Goal: Transaction & Acquisition: Purchase product/service

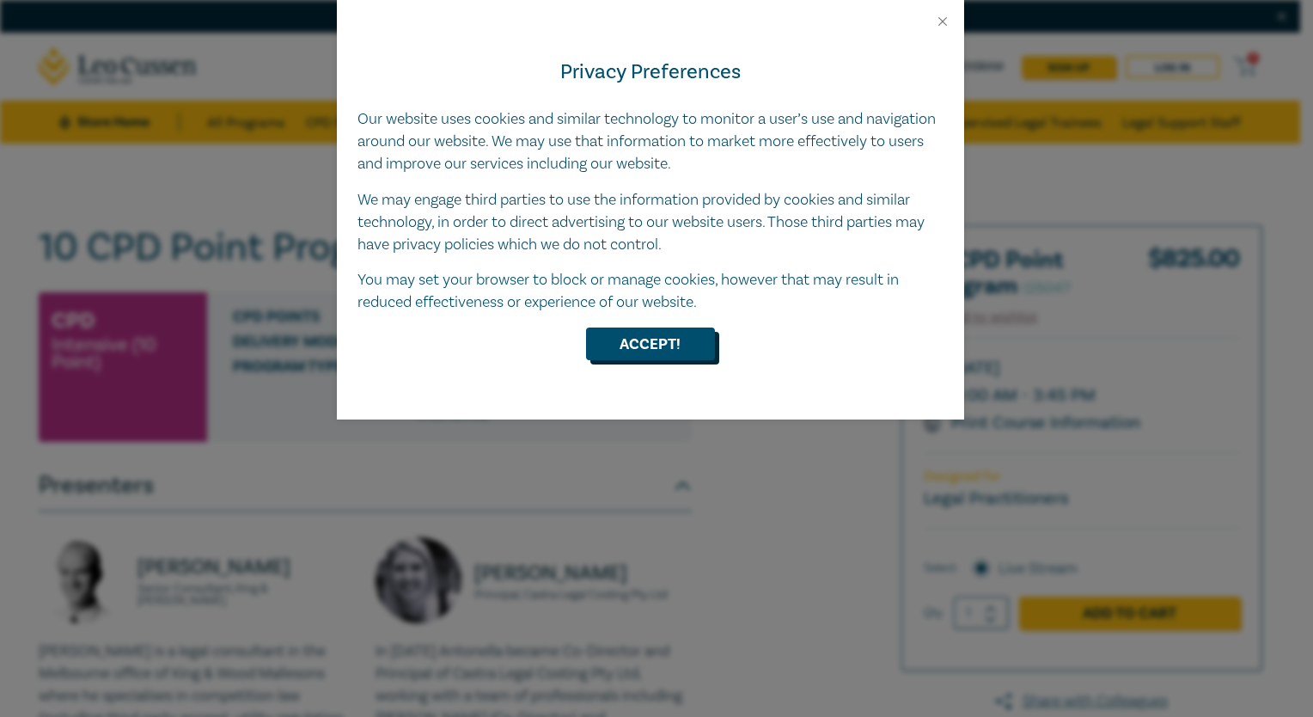
click at [646, 341] on button "Accept!" at bounding box center [650, 344] width 129 height 33
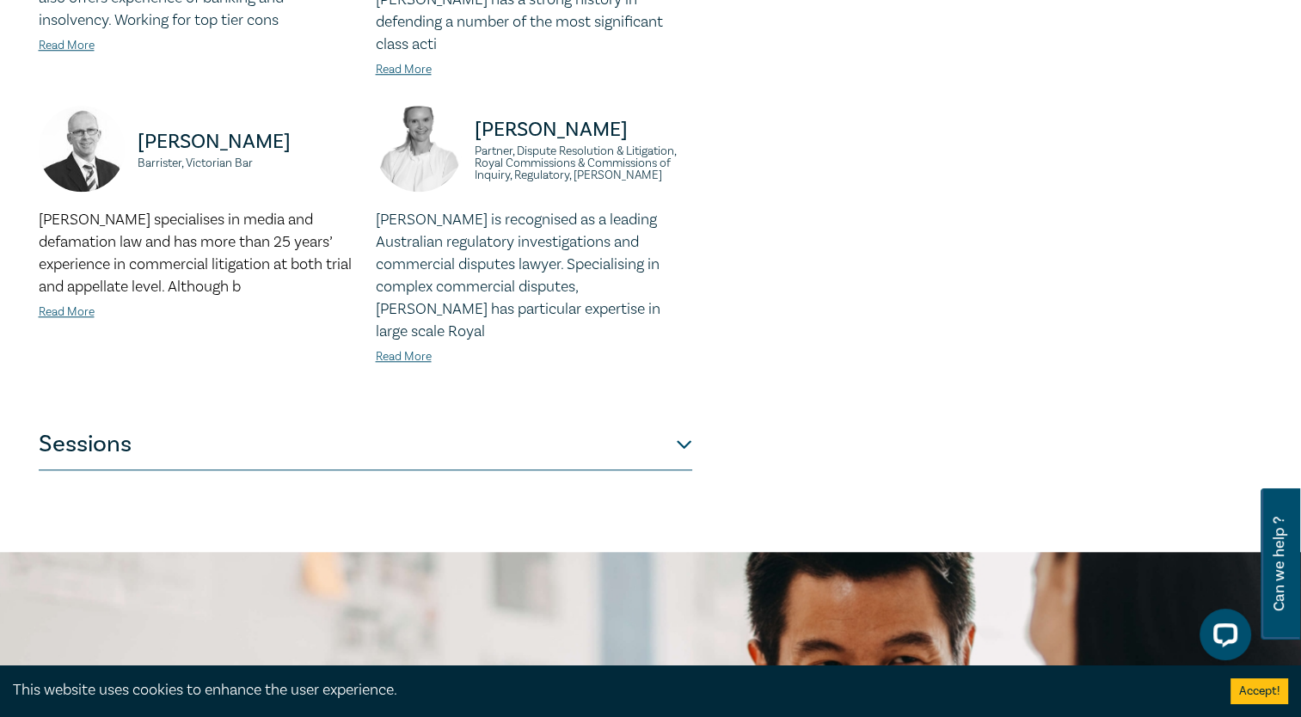
scroll to position [1719, 0]
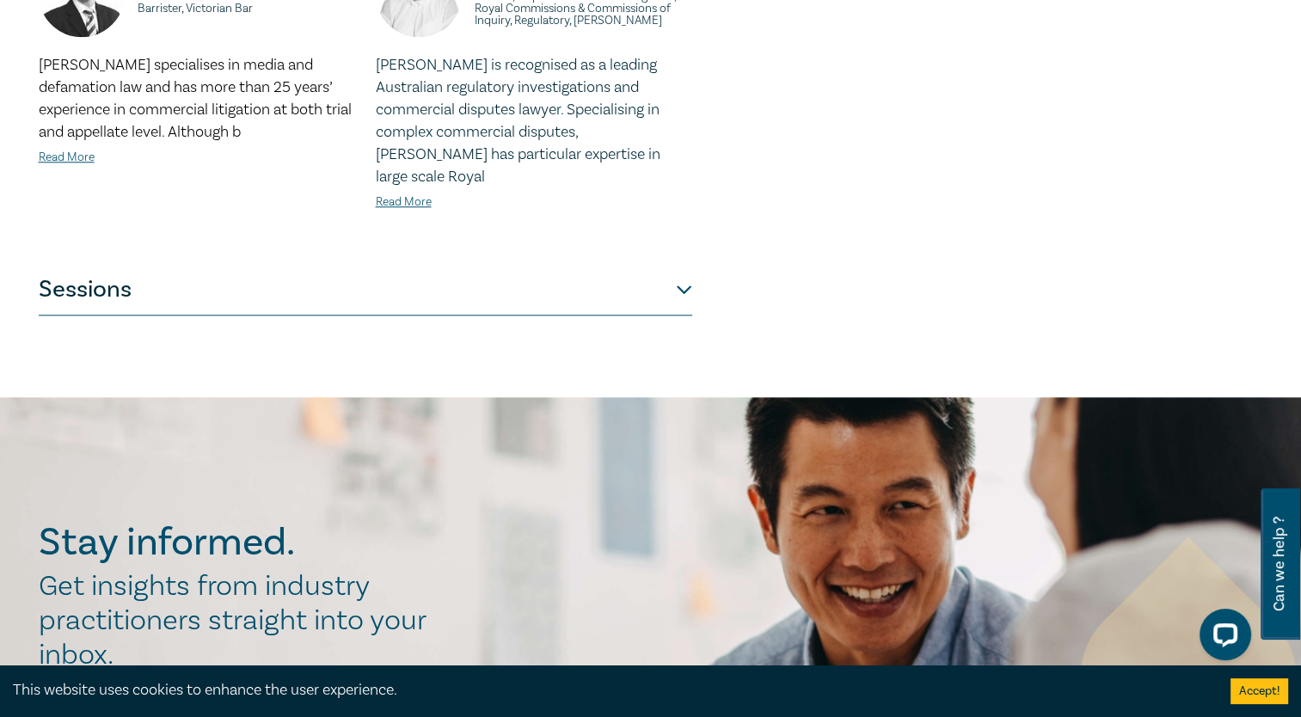
click at [671, 264] on button "Sessions" at bounding box center [365, 290] width 653 height 52
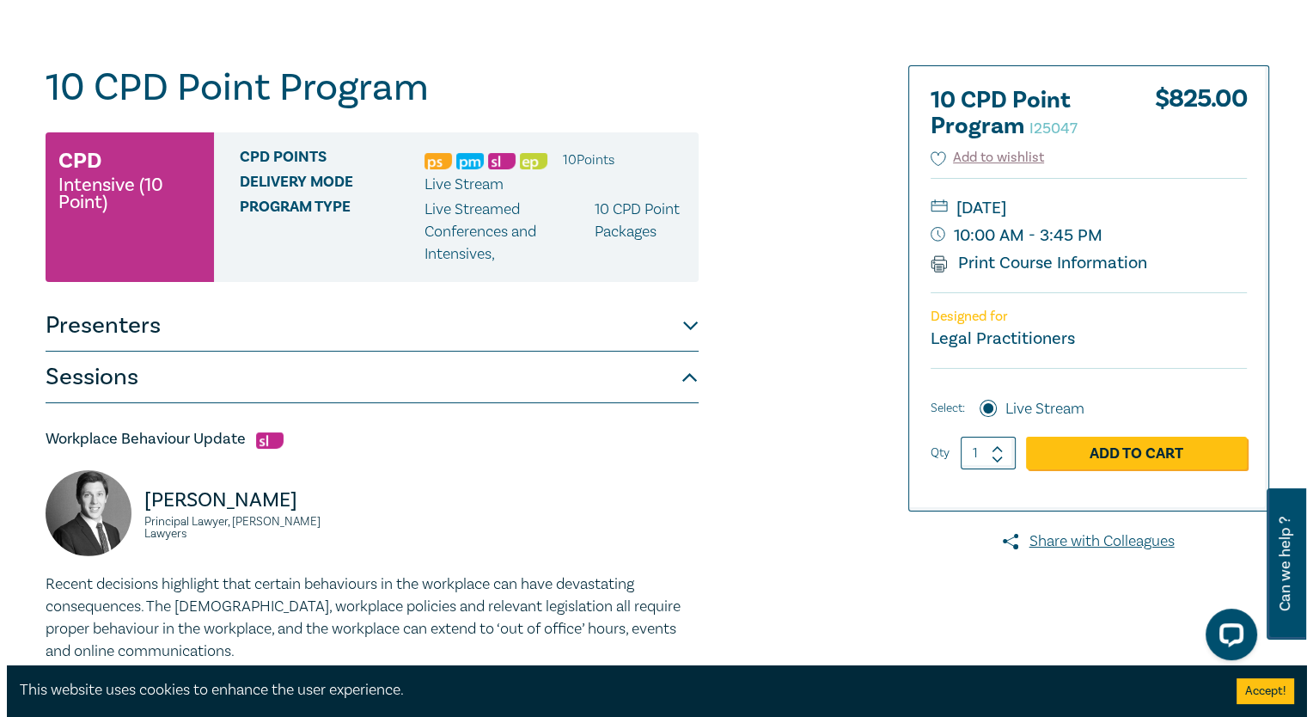
scroll to position [155, 0]
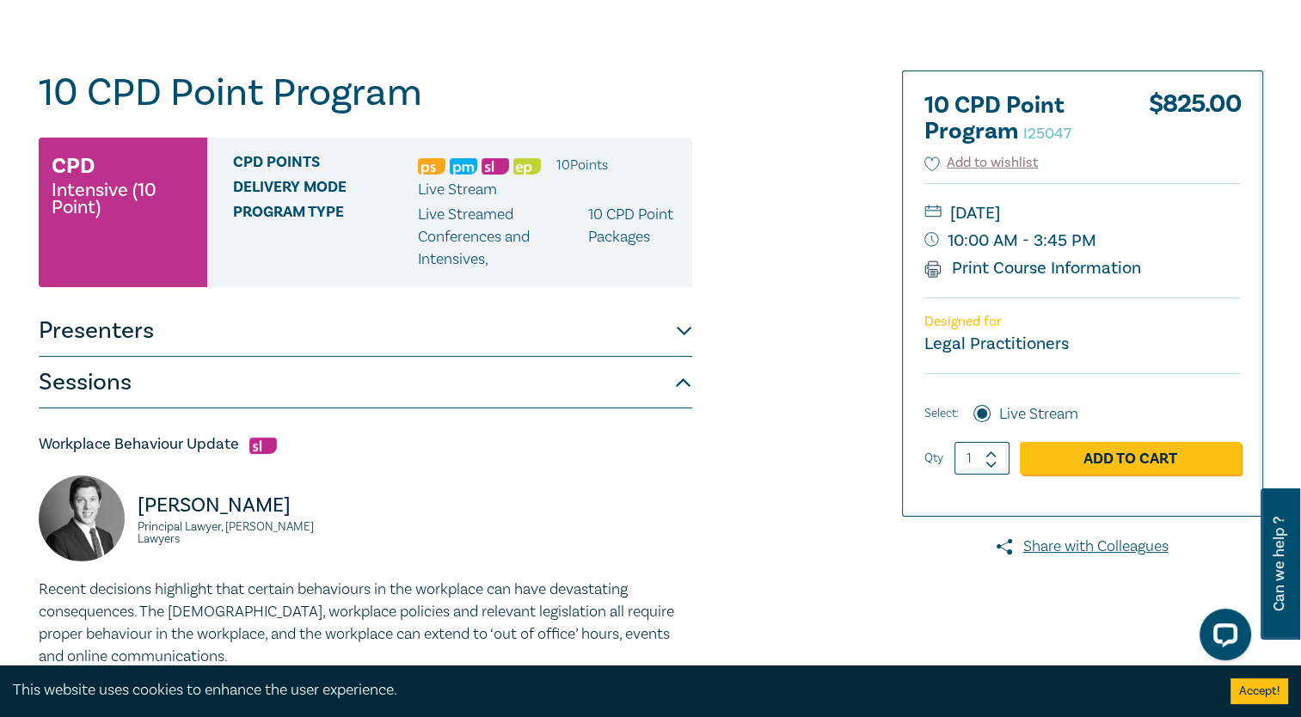
click at [432, 165] on img at bounding box center [432, 166] width 28 height 16
click at [1107, 449] on link "Add to Cart" at bounding box center [1129, 458] width 221 height 33
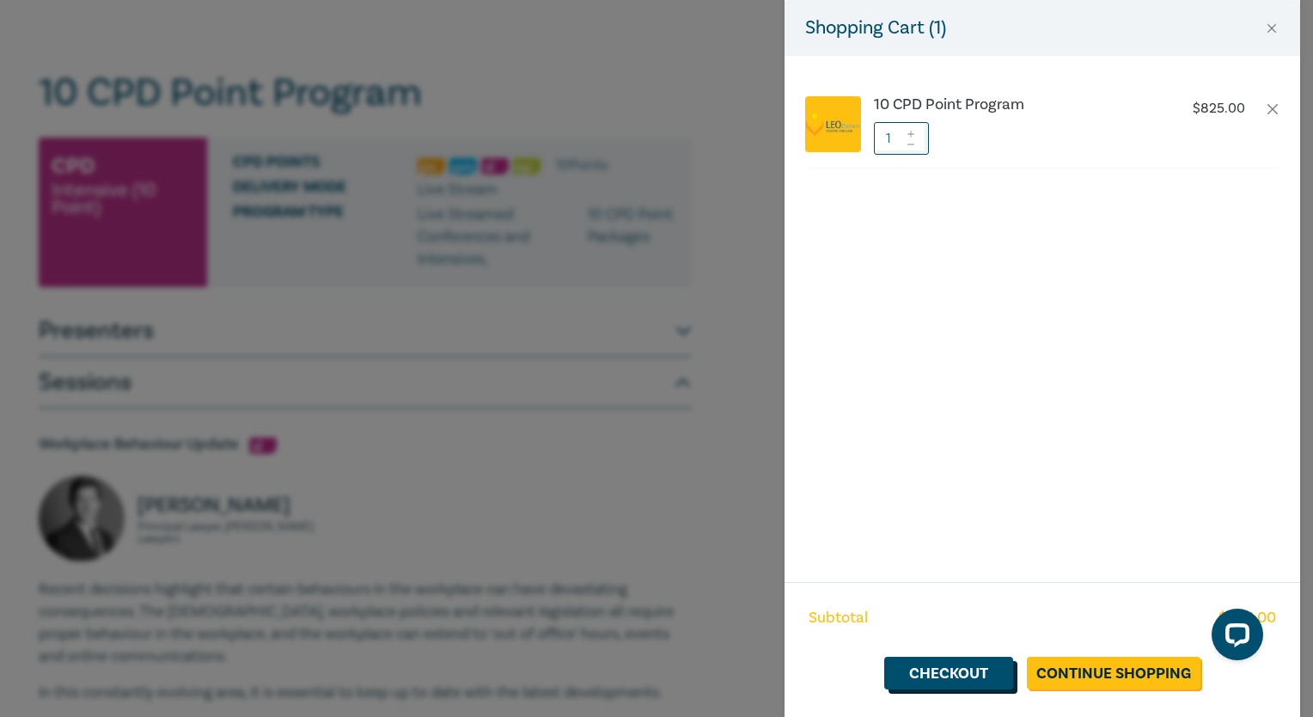
click at [967, 679] on link "Checkout" at bounding box center [949, 673] width 129 height 33
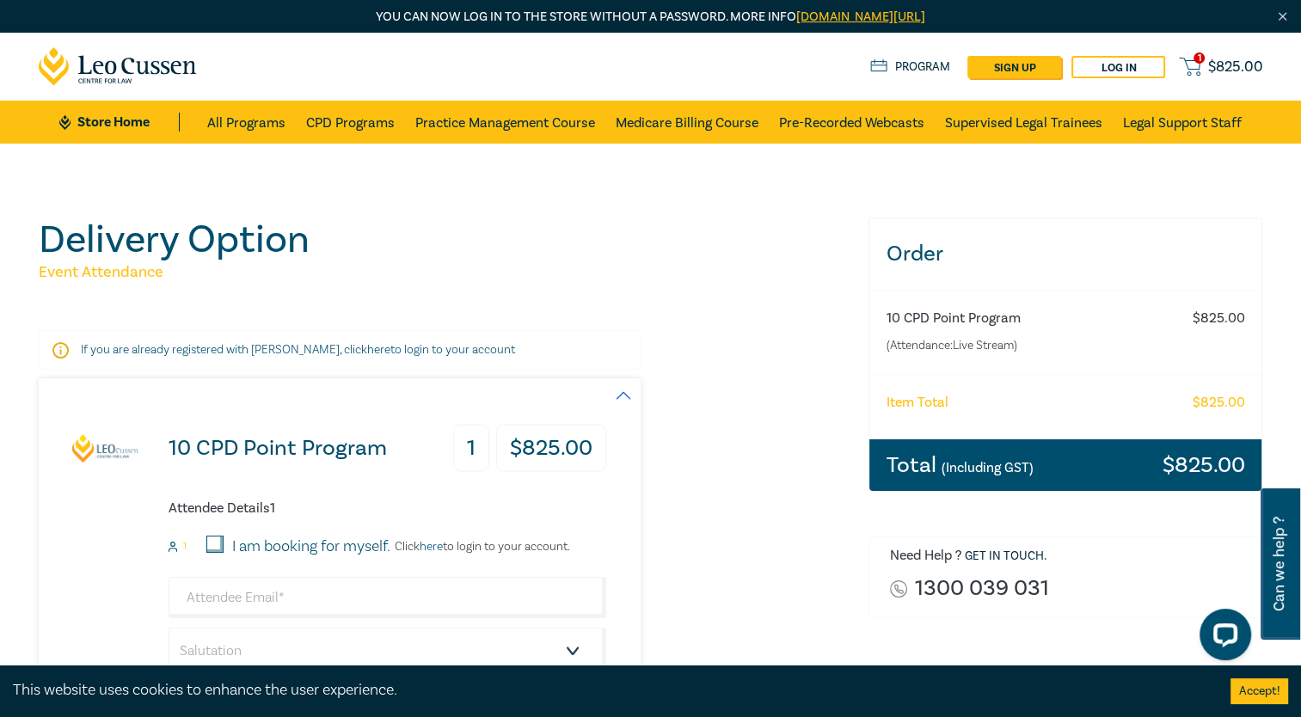
click at [218, 538] on input "I am booking for myself." at bounding box center [214, 544] width 17 height 17
checkbox input "true"
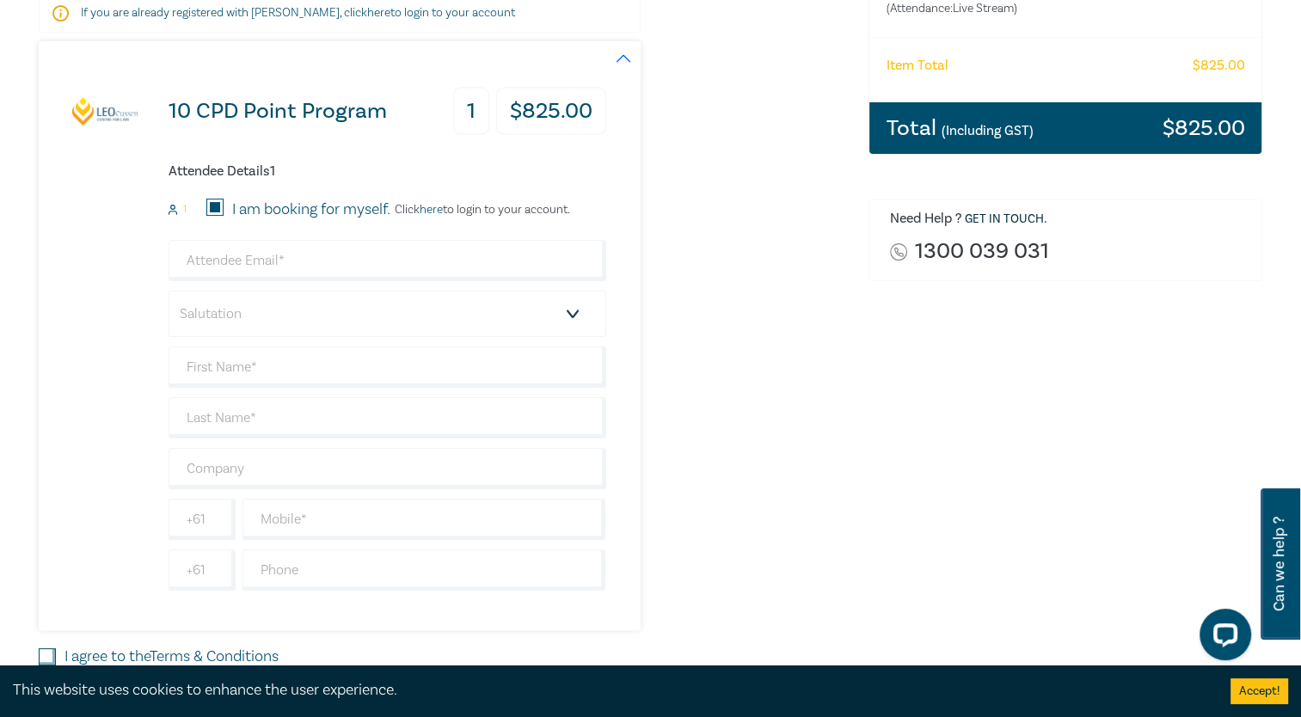
scroll to position [344, 0]
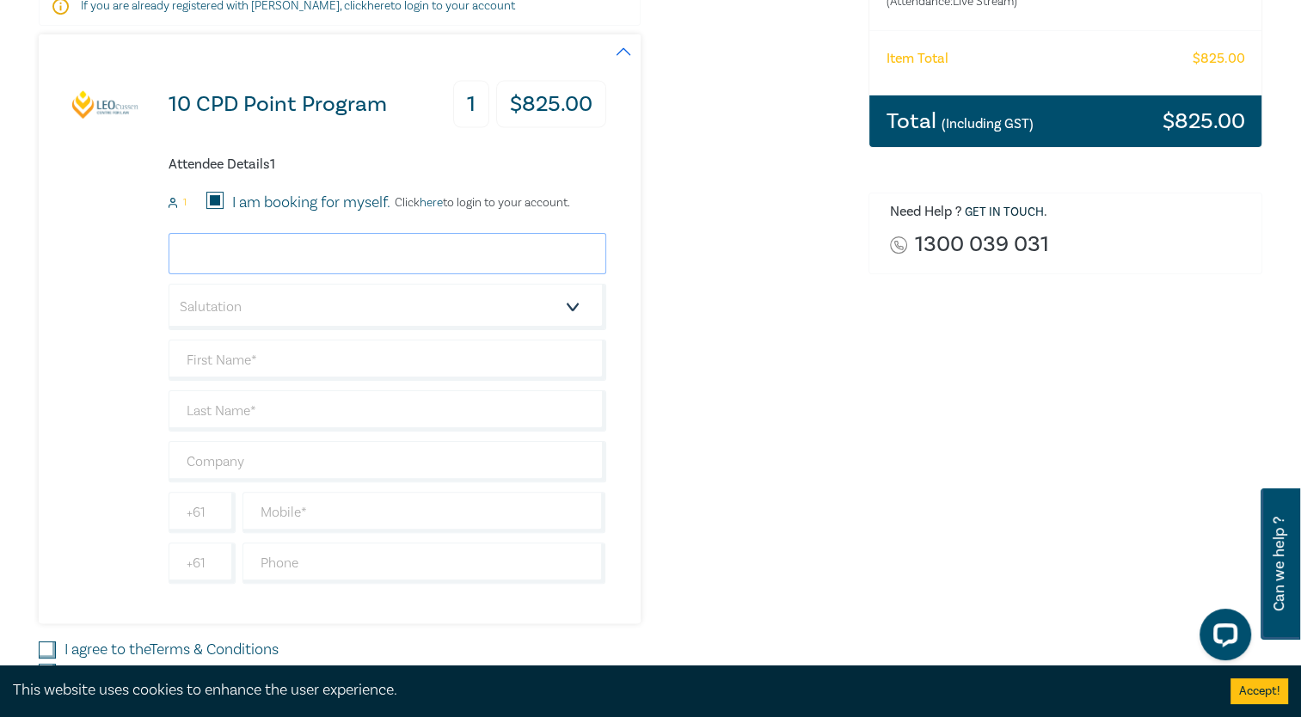
click at [303, 254] on input "email" at bounding box center [387, 253] width 438 height 41
type input "[EMAIL_ADDRESS][DOMAIN_NAME]"
type input "Dimitra"
type input "[PERSON_NAME]"
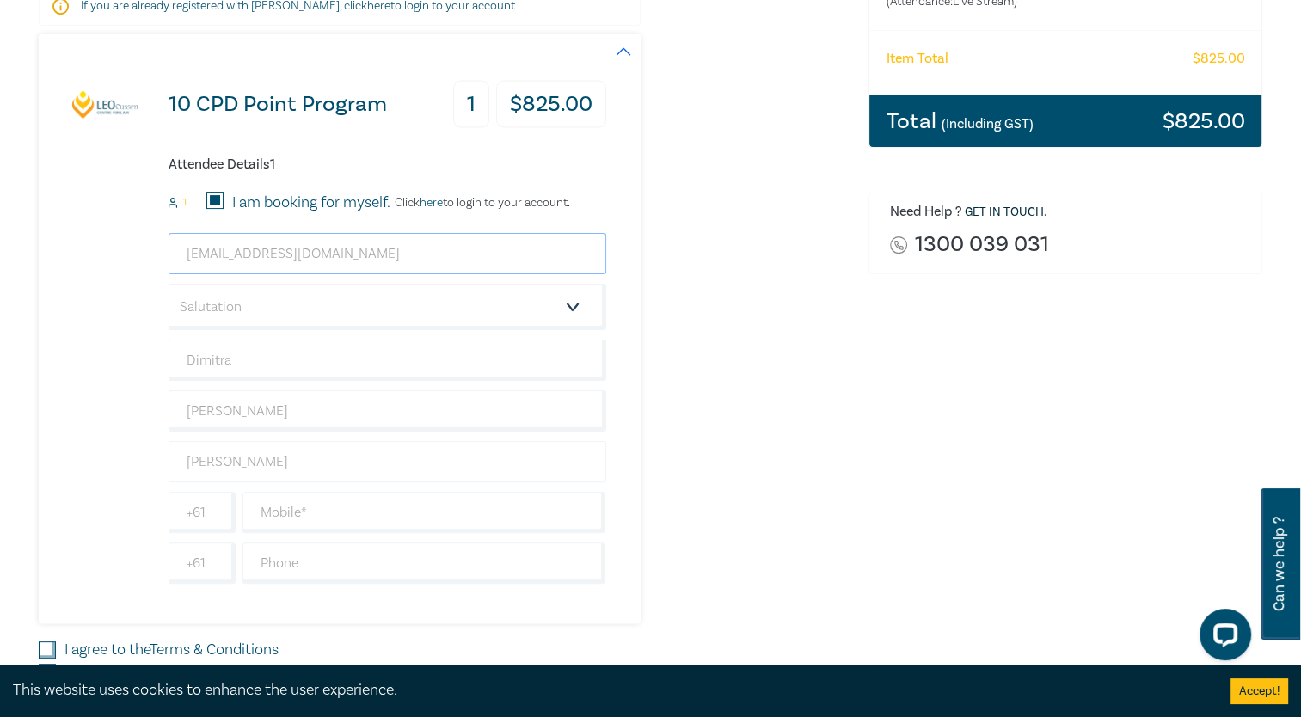
scroll to position [602, 0]
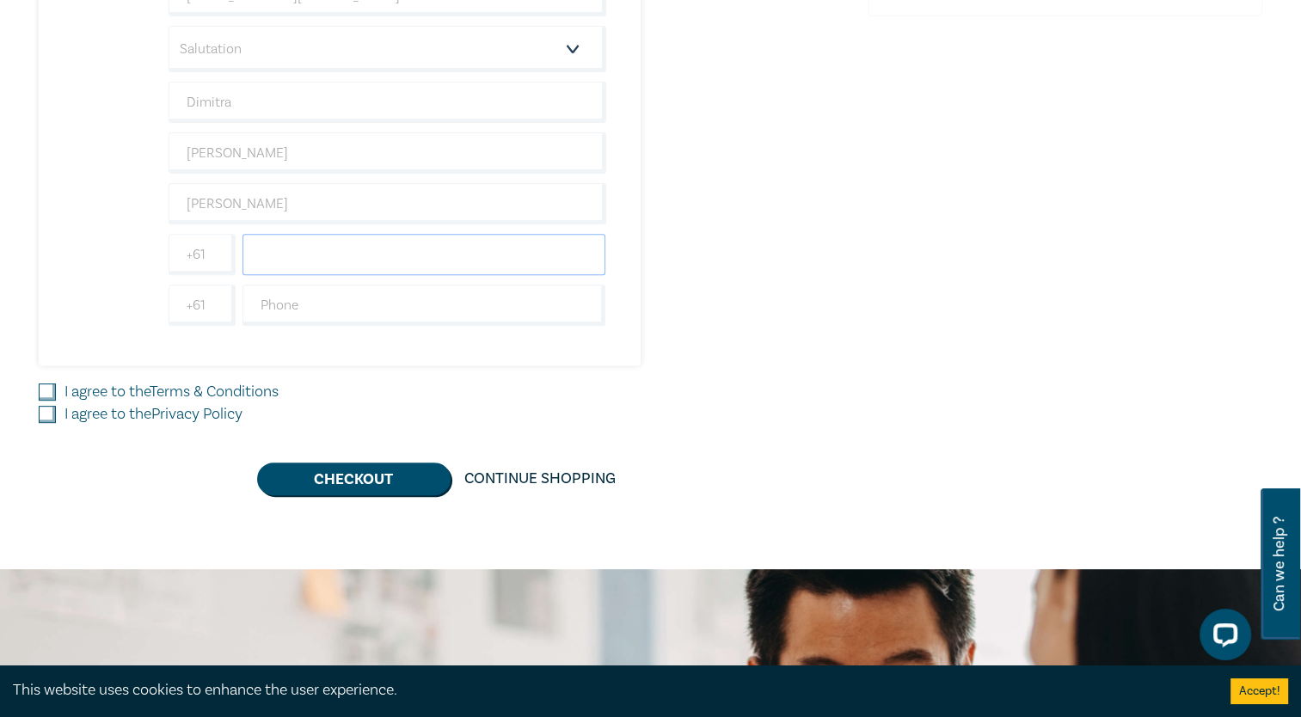
click at [351, 236] on input "text" at bounding box center [424, 254] width 364 height 41
type input "0448006728"
click at [362, 296] on input "text" at bounding box center [424, 305] width 364 height 41
type input "99435638"
drag, startPoint x: 213, startPoint y: 300, endPoint x: 223, endPoint y: 323, distance: 25.4
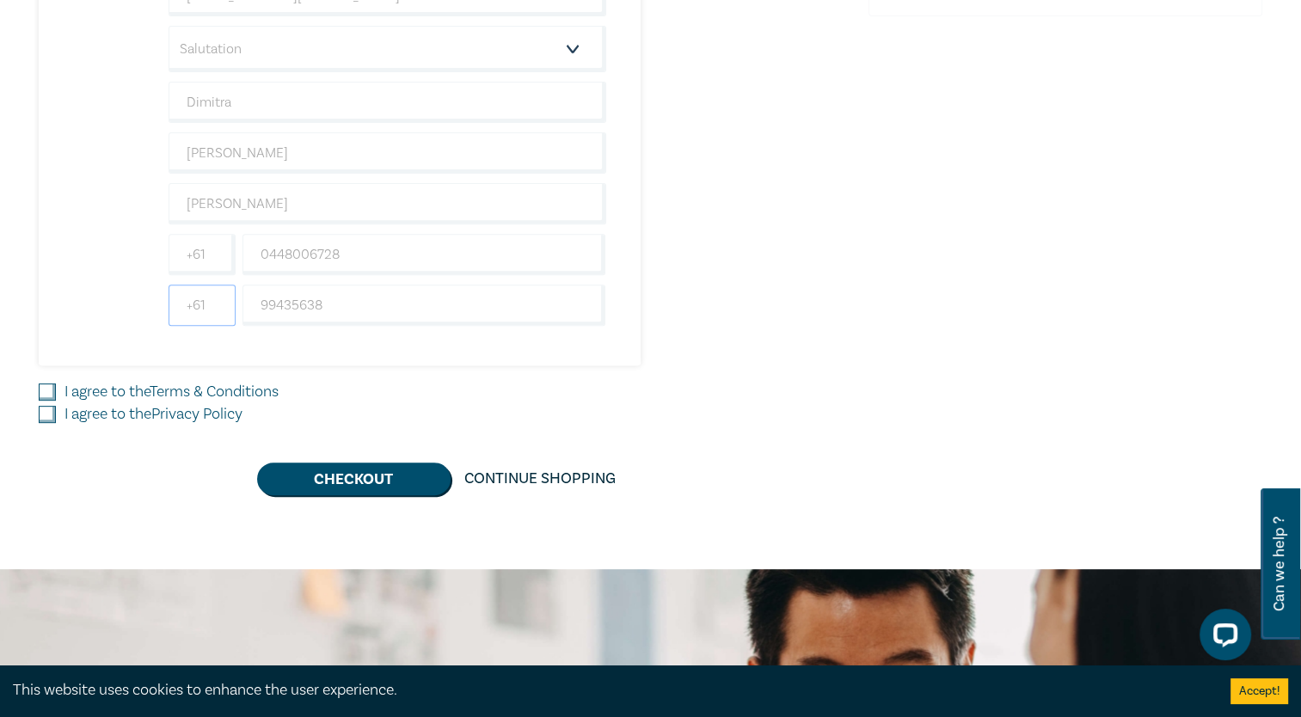
click at [213, 301] on input "+61" at bounding box center [201, 305] width 67 height 41
type input "+6103"
click at [402, 381] on div "I agree to the Terms & Conditions" at bounding box center [443, 392] width 809 height 22
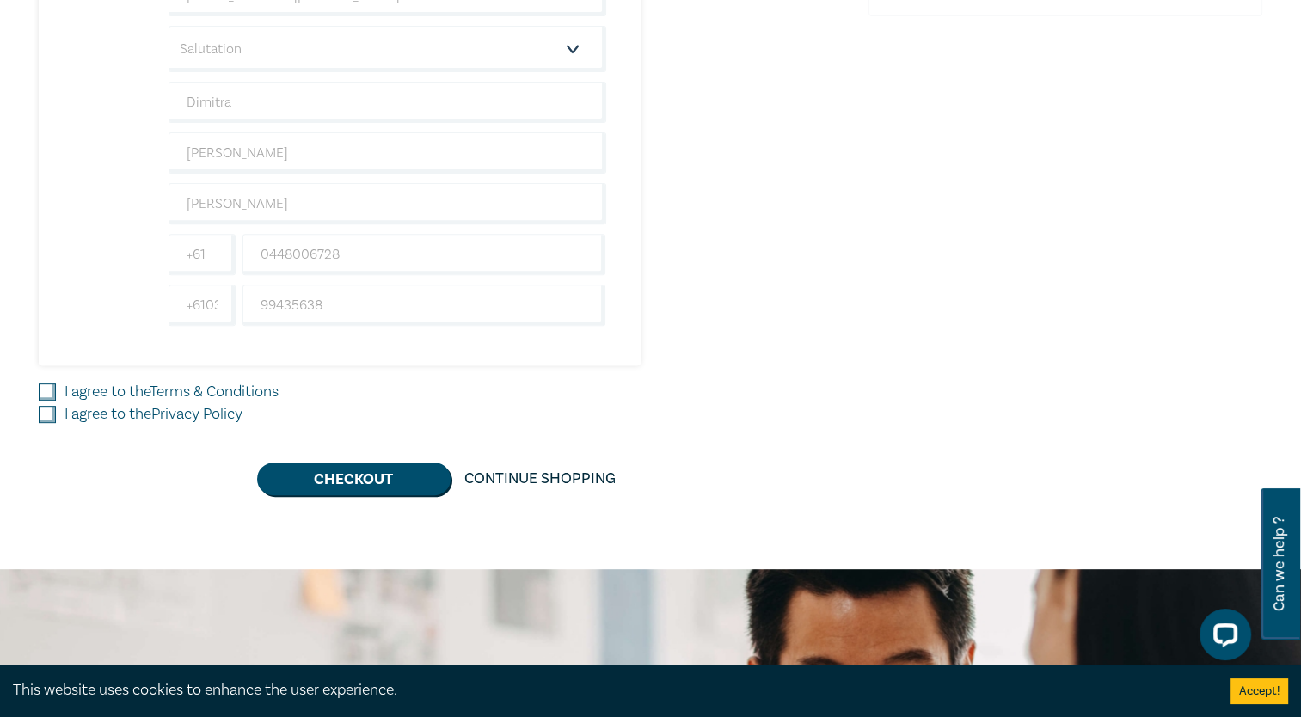
drag, startPoint x: 49, startPoint y: 389, endPoint x: 47, endPoint y: 419, distance: 30.1
click at [49, 390] on input "I agree to the Terms & Conditions" at bounding box center [47, 391] width 17 height 17
checkbox input "true"
click at [47, 419] on input "I agree to the Privacy Policy" at bounding box center [47, 414] width 17 height 17
checkbox input "true"
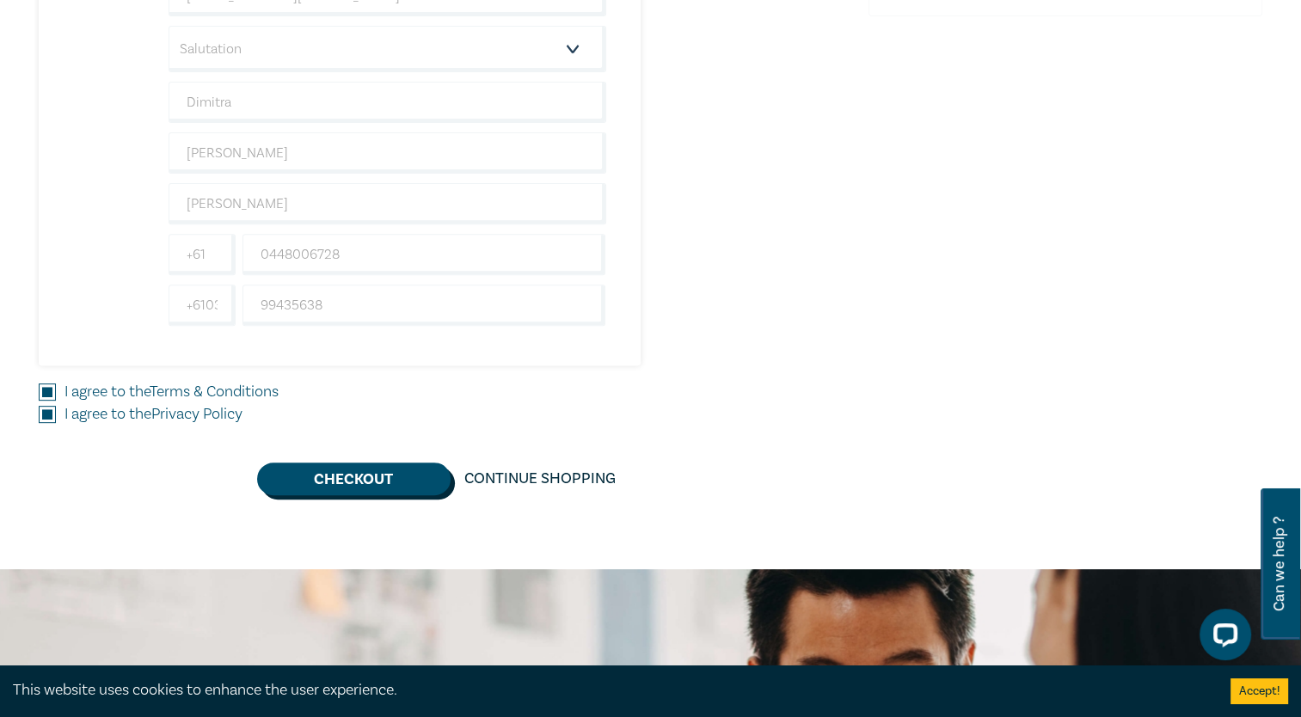
click at [379, 473] on button "Checkout" at bounding box center [353, 478] width 193 height 33
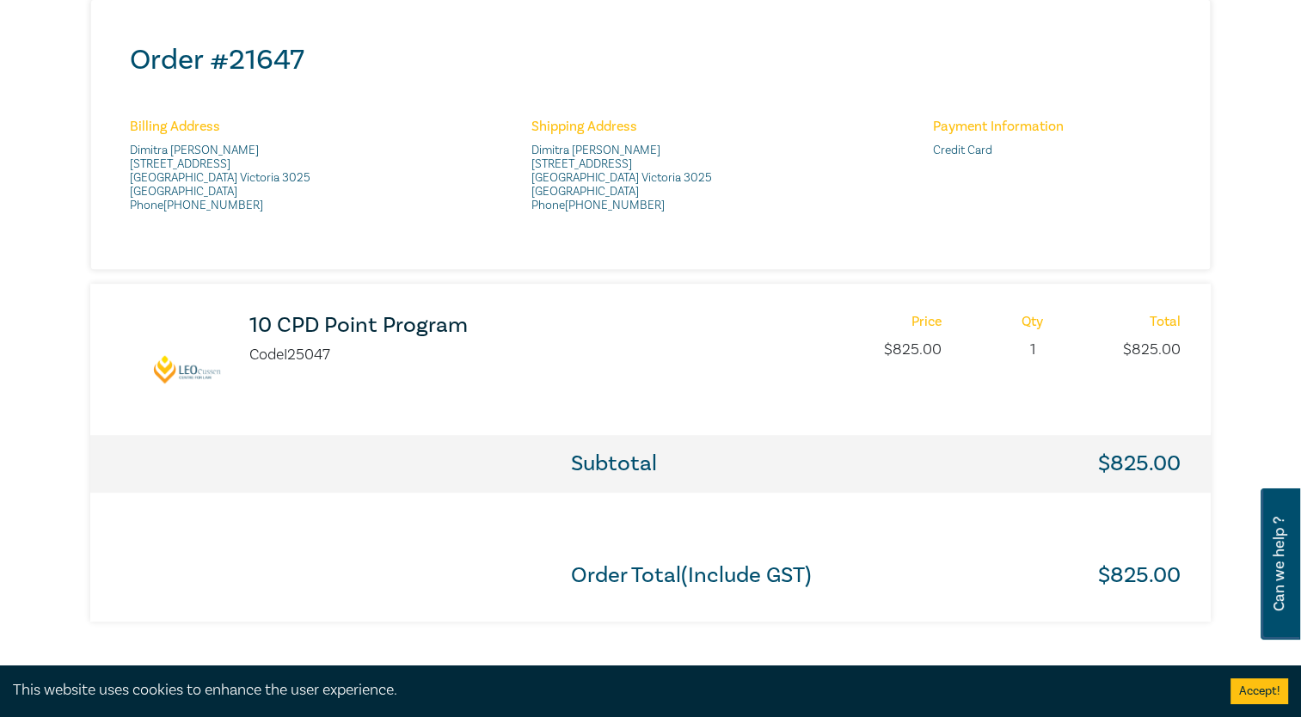
scroll to position [344, 0]
